Goal: Task Accomplishment & Management: Manage account settings

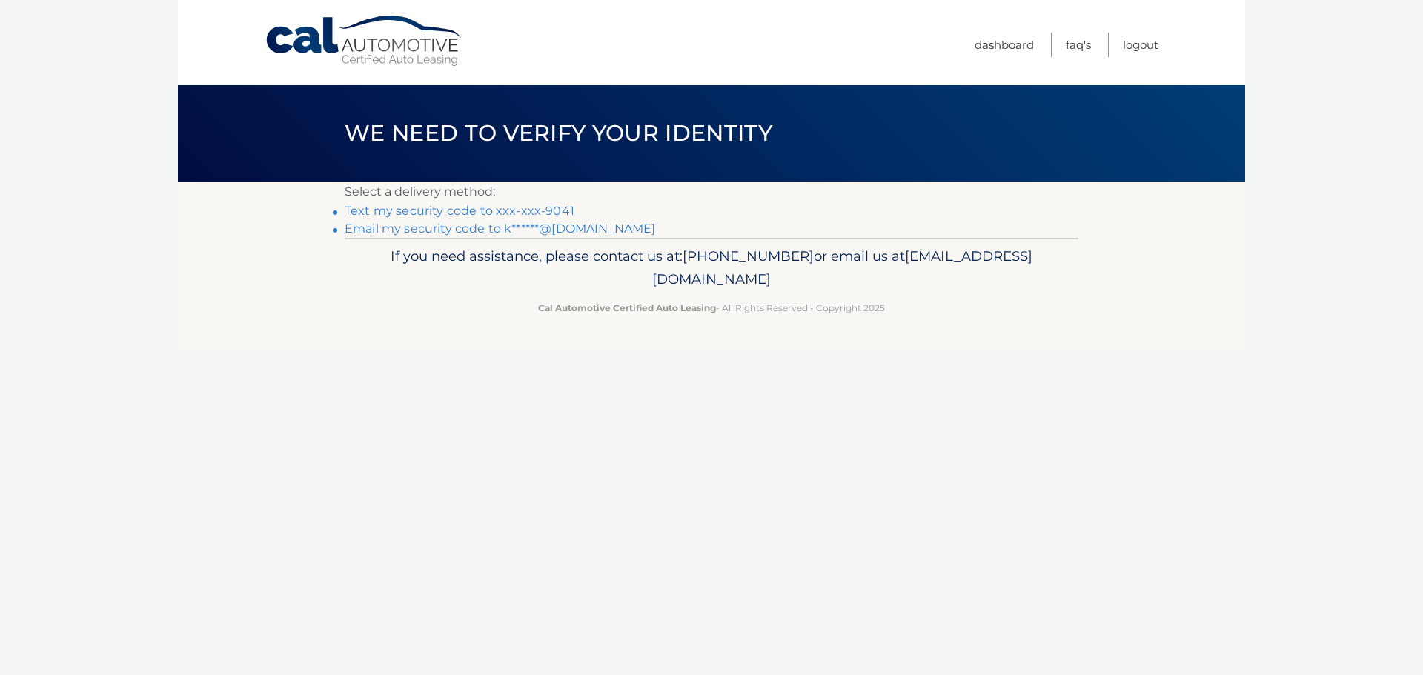
click at [412, 209] on link "Text my security code to xxx-xxx-9041" at bounding box center [460, 211] width 230 height 14
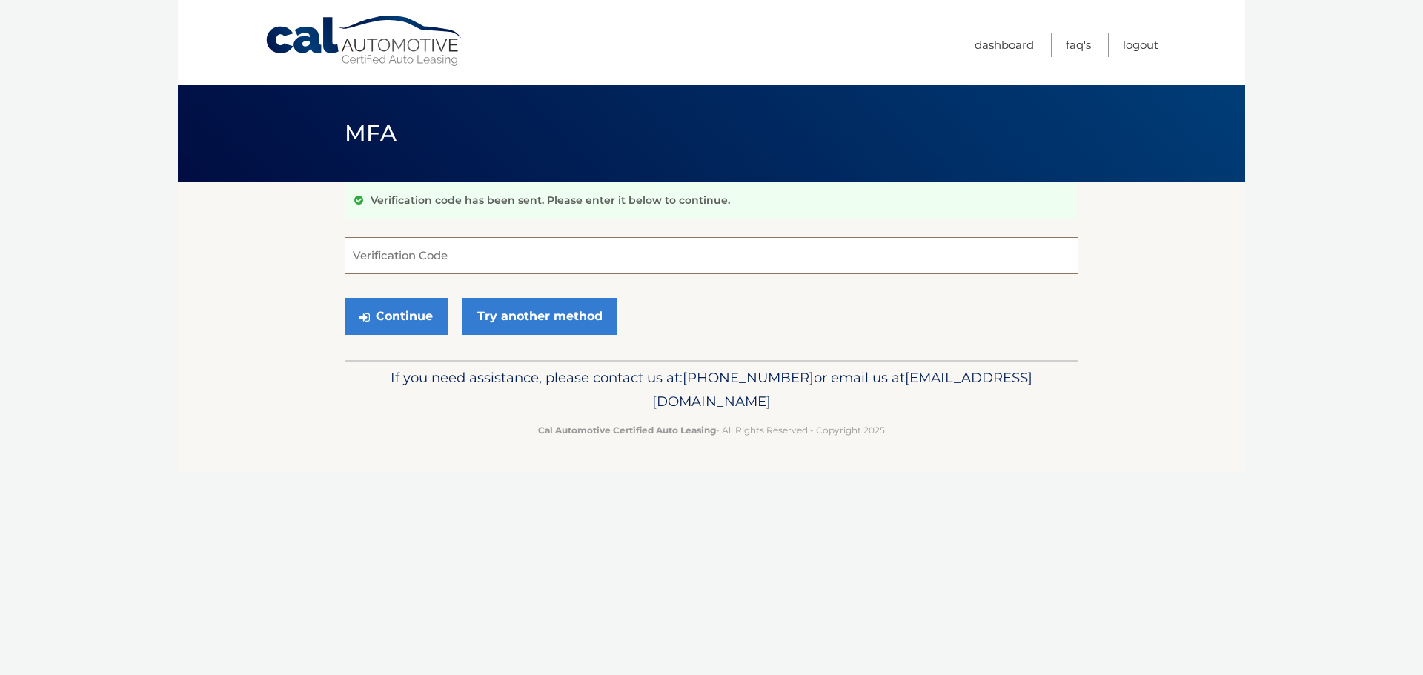
click at [386, 252] on input "Verification Code" at bounding box center [712, 255] width 734 height 37
type input "561202"
click at [422, 319] on button "Continue" at bounding box center [396, 316] width 103 height 37
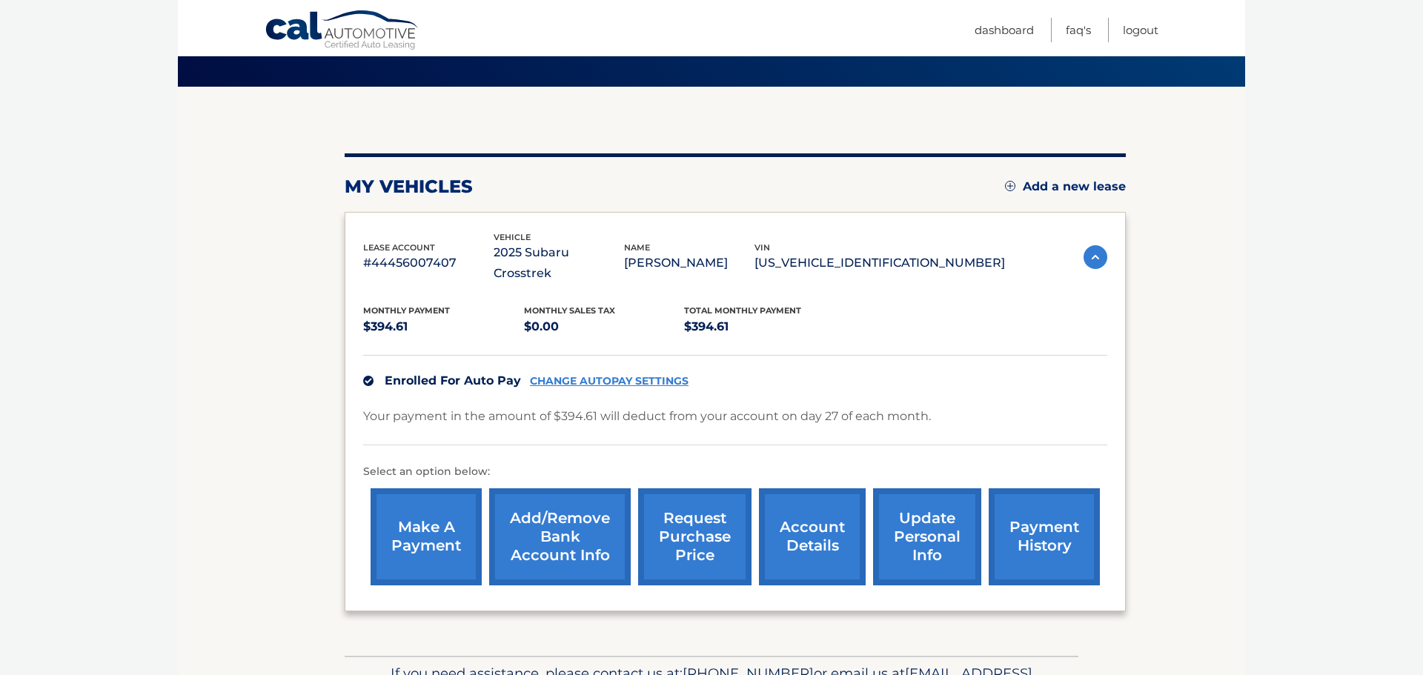
scroll to position [126, 0]
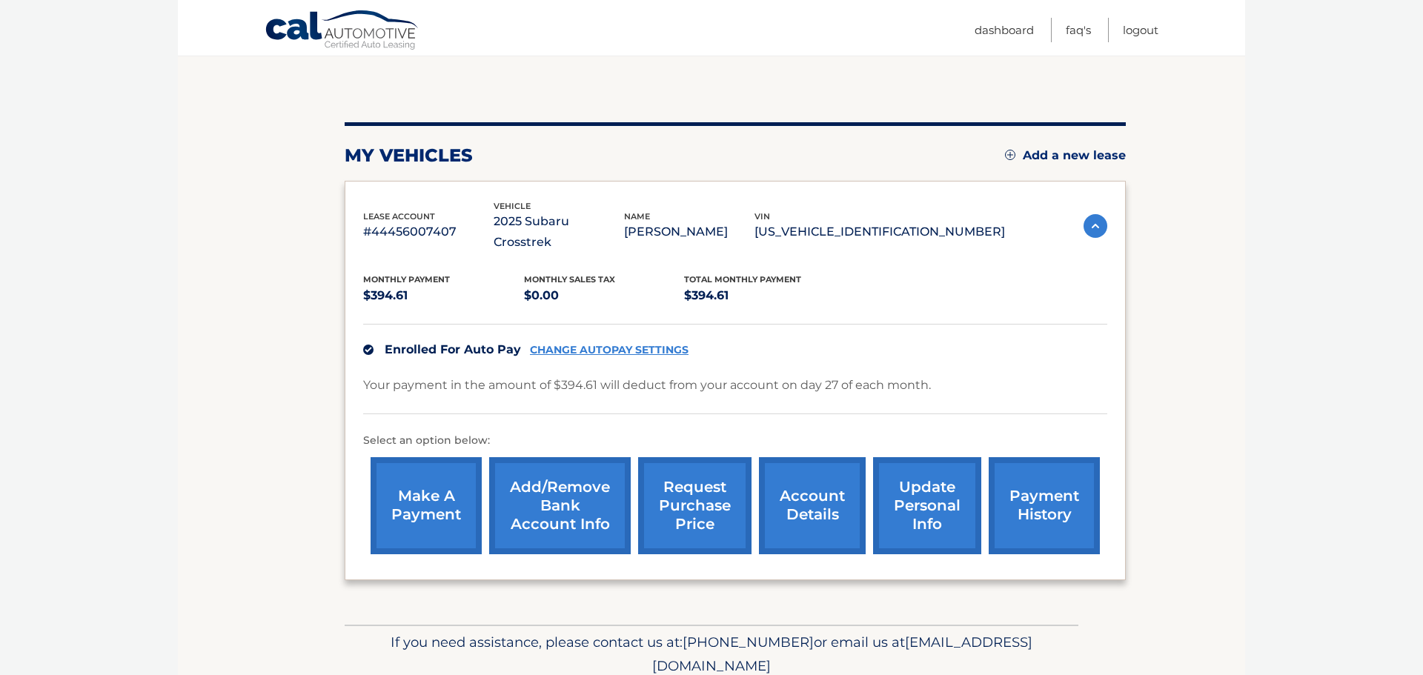
click at [446, 480] on link "make a payment" at bounding box center [426, 505] width 111 height 97
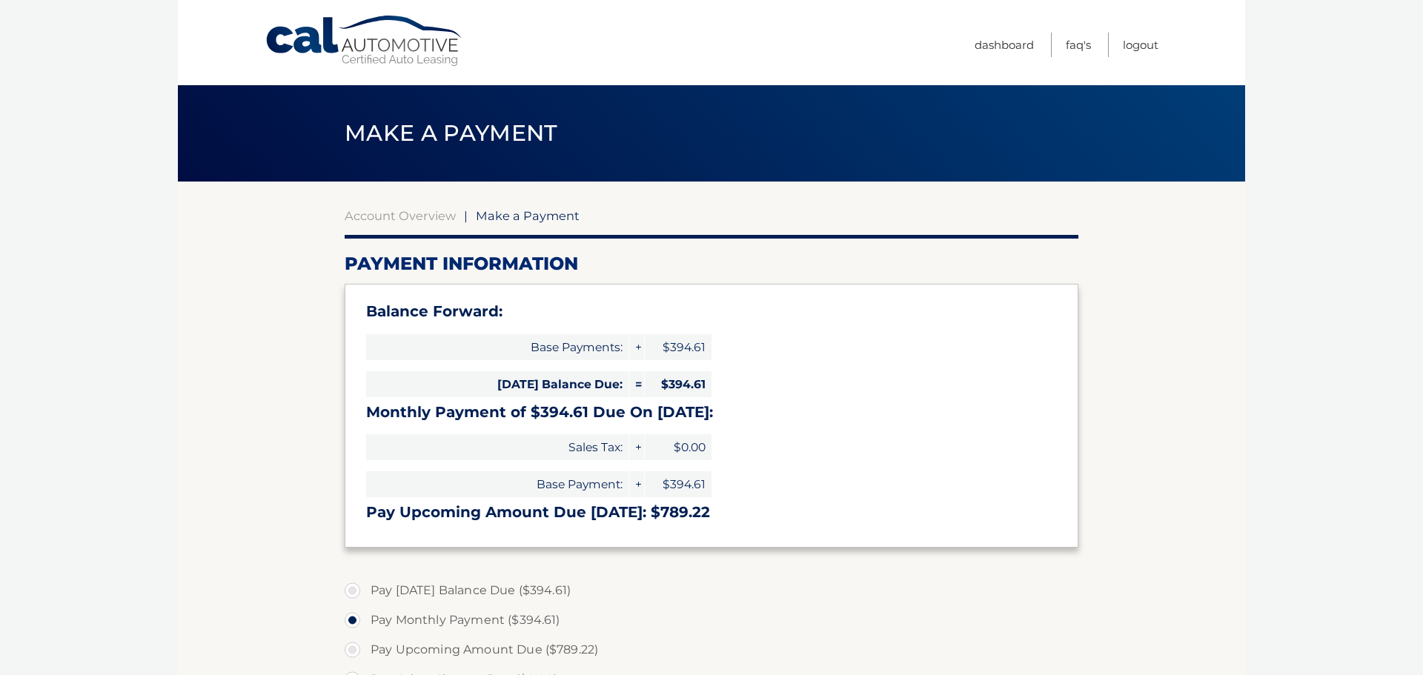
select select "NTdkYjRhOWItMGE3My00MTg3LWI0N2QtMGU4YTM2YTlkODcw"
click at [1010, 43] on link "Dashboard" at bounding box center [1004, 45] width 59 height 24
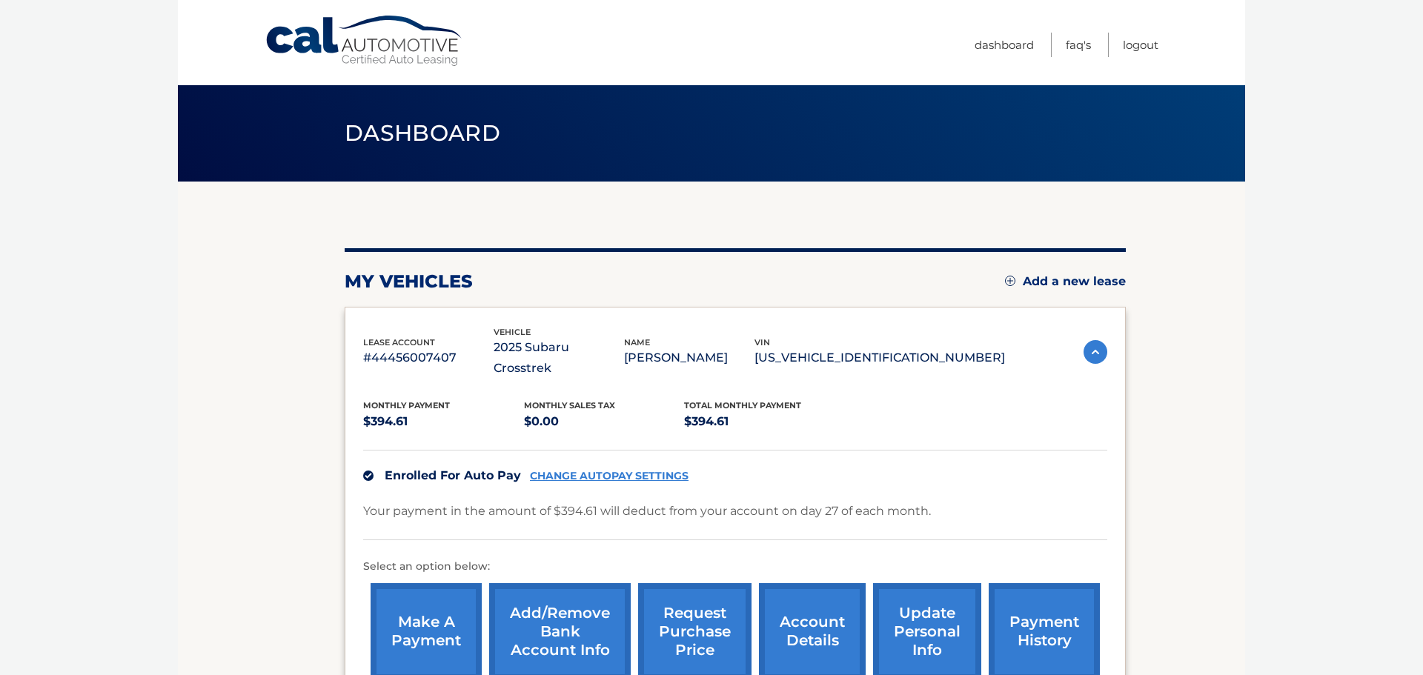
click at [562, 618] on link "Add/Remove bank account info" at bounding box center [560, 631] width 142 height 97
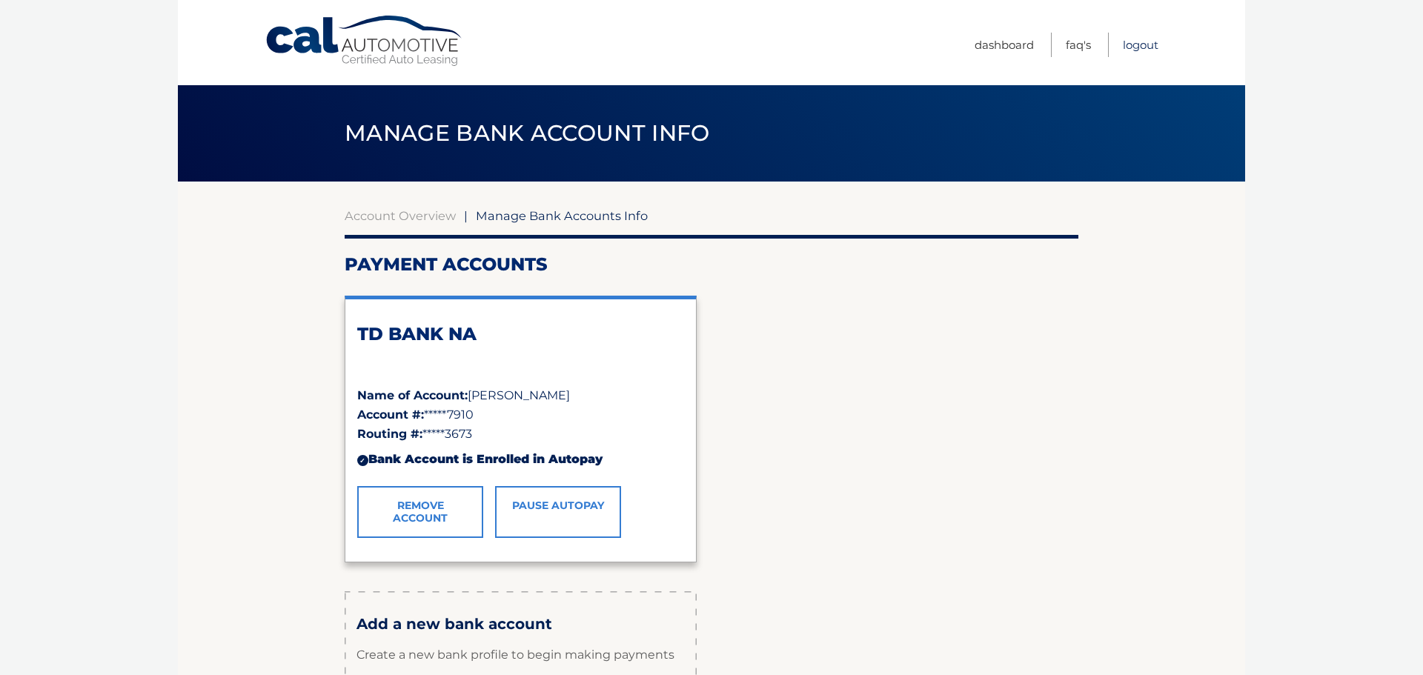
click at [1136, 46] on link "Logout" at bounding box center [1141, 45] width 36 height 24
